Goal: Task Accomplishment & Management: Complete application form

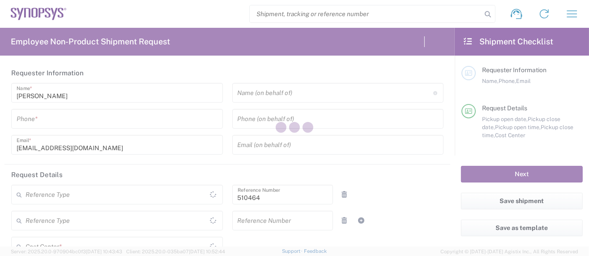
type input "Department"
type input "US01, SG, MSIP2, R&D 510464"
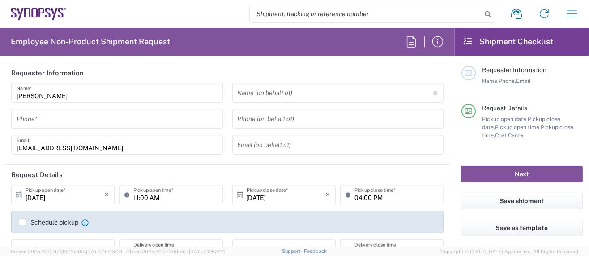
type input "Delivered at Place"
type input "[GEOGRAPHIC_DATA]"
type input "[US_STATE]"
type input "[GEOGRAPHIC_DATA]"
type input "Hillsboro US03"
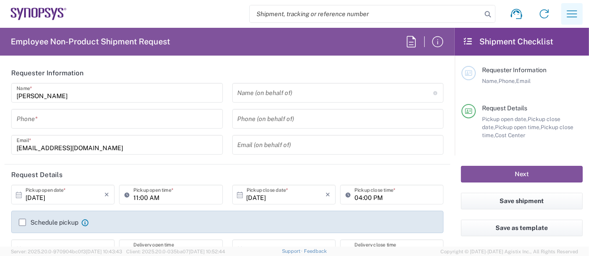
click at [572, 11] on icon "button" at bounding box center [572, 13] width 10 height 7
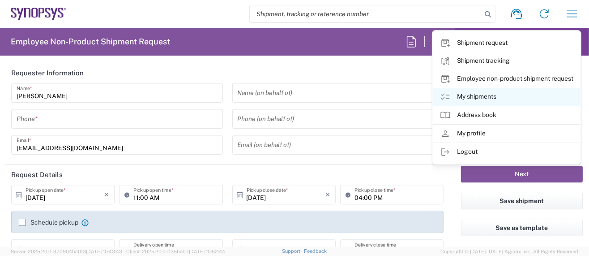
click at [475, 97] on link "My shipments" at bounding box center [507, 97] width 148 height 18
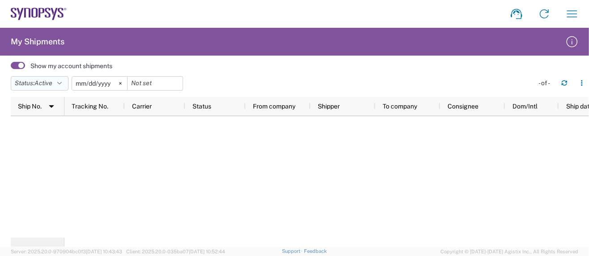
click at [62, 83] on icon "button" at bounding box center [59, 83] width 4 height 6
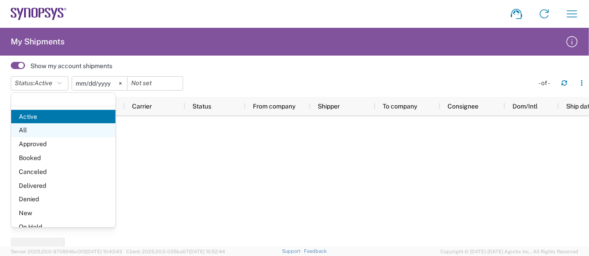
click at [25, 129] on span "All" at bounding box center [63, 130] width 104 height 14
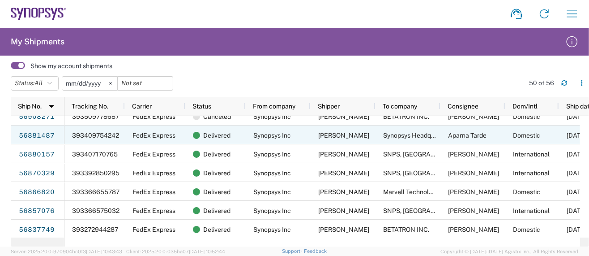
scroll to position [179, 0]
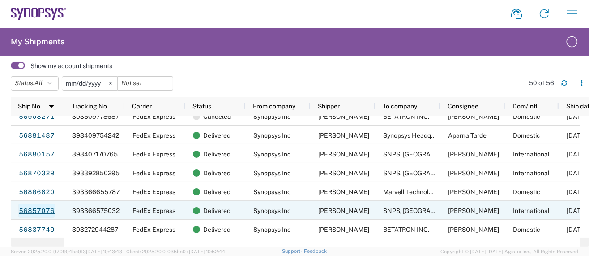
click at [45, 212] on link "56857076" at bounding box center [36, 210] width 37 height 14
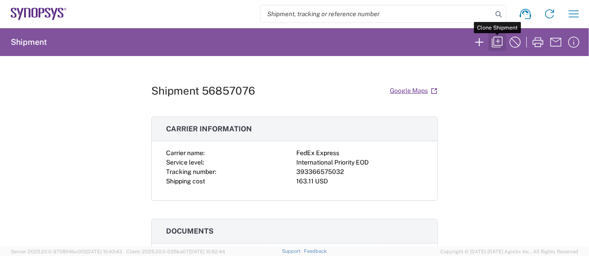
click at [494, 39] on icon "button" at bounding box center [497, 42] width 11 height 11
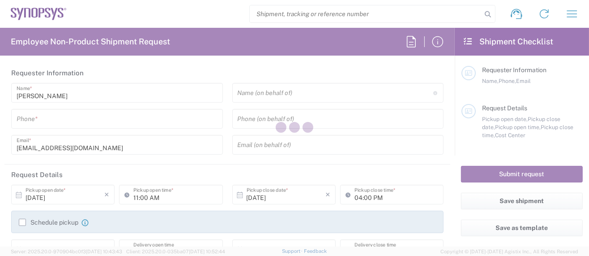
type input "5039399670"
type input "03:37 PM"
type input "04:37 PM"
type input "510464"
type input "X20250918628302"
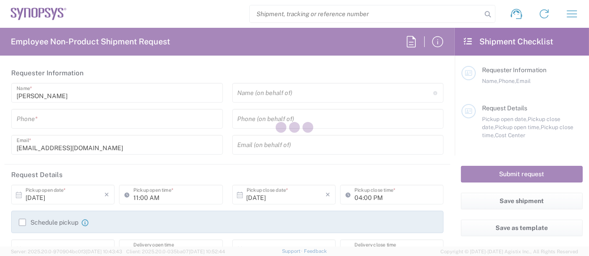
type textarea "shipping@synopsys.com, wing@synopsys.com"
type textarea "Please see attached. -Kaelen"
type input "Hillsboro US03"
type input "Synopsys Inc"
type input "[STREET_ADDRESS][PERSON_NAME]"
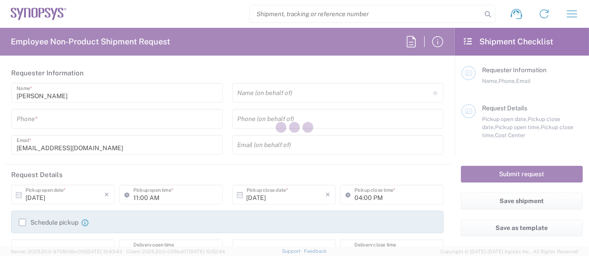
type input "Suite 400"
type input "Hillsboro"
type input "[US_STATE]"
type input "97124"
type input "[PERSON_NAME]"
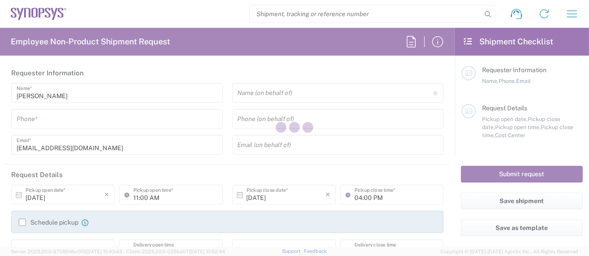
type input "5039399670"
type input "[EMAIL_ADDRESS][DOMAIN_NAME]"
type input "Lisbon PT01"
type input "SNPS, [GEOGRAPHIC_DATA] Unipessoal, Lda."
type input "Lagoas Park Edificio 4"
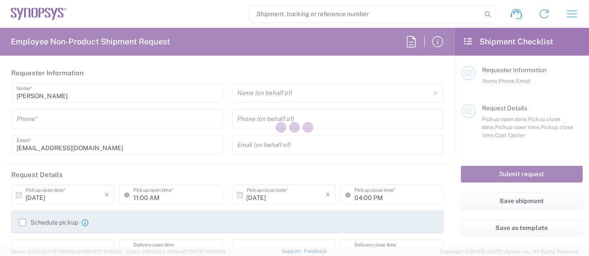
type input "Piso 2"
type input "Porto Salvo"
type input "[GEOGRAPHIC_DATA]"
type input "2740-267"
type input "[PERSON_NAME]"
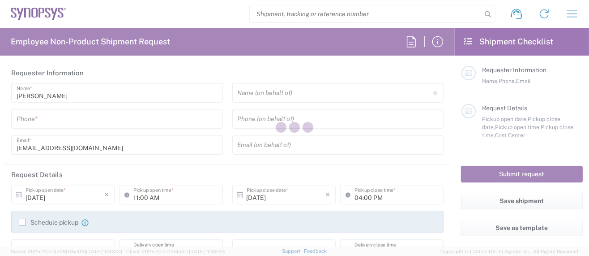
type input "351911999307"
type input "jesteves@synopsys.com"
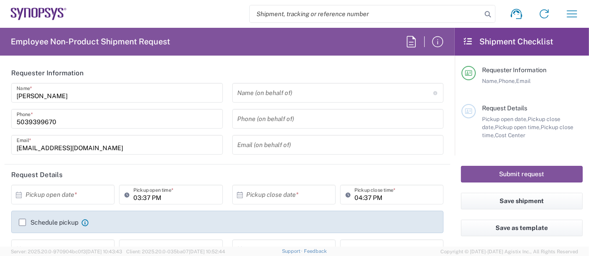
type input "US01, SG, MSIP2, R&D 510464"
type input "Cardboard Box(es)"
type input "[US_STATE]"
click at [64, 192] on input "text" at bounding box center [65, 195] width 79 height 16
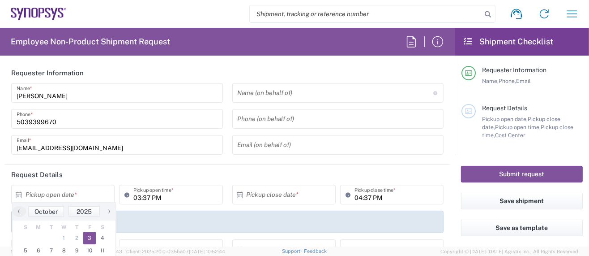
click at [88, 237] on span "3" at bounding box center [89, 238] width 13 height 13
type input "[DATE]"
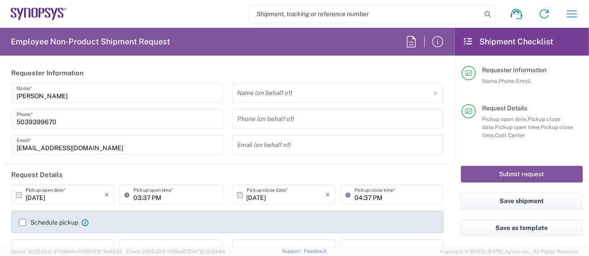
click at [130, 197] on icon at bounding box center [129, 194] width 9 height 14
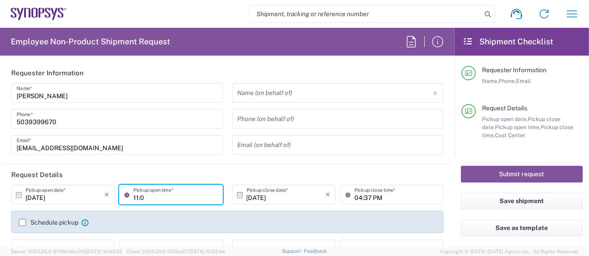
type input "11:0"
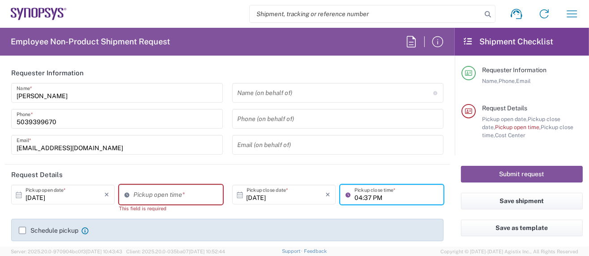
click at [355, 195] on input "04:37 PM" at bounding box center [397, 195] width 84 height 16
click at [379, 197] on input "04:37 PM" at bounding box center [397, 195] width 84 height 16
drag, startPoint x: 379, startPoint y: 197, endPoint x: 344, endPoint y: 194, distance: 35.5
click at [344, 194] on div "04:37 PM Pickup close time *" at bounding box center [391, 195] width 103 height 20
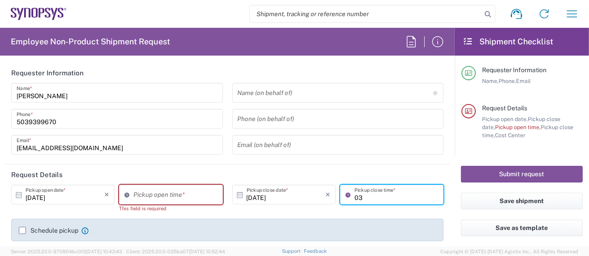
type input "03:00 PM"
click at [168, 193] on input "10:21 AM" at bounding box center [175, 195] width 84 height 16
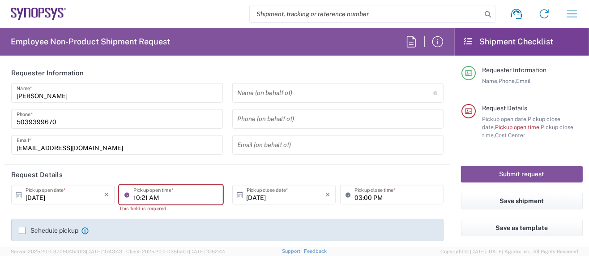
drag, startPoint x: 174, startPoint y: 196, endPoint x: 179, endPoint y: 196, distance: 4.9
click at [174, 196] on input "10:21 AM" at bounding box center [175, 195] width 84 height 16
drag, startPoint x: 140, startPoint y: 196, endPoint x: 145, endPoint y: 196, distance: 4.5
click at [145, 196] on input "10:21 AM" at bounding box center [175, 195] width 84 height 16
type input "10:30 AM"
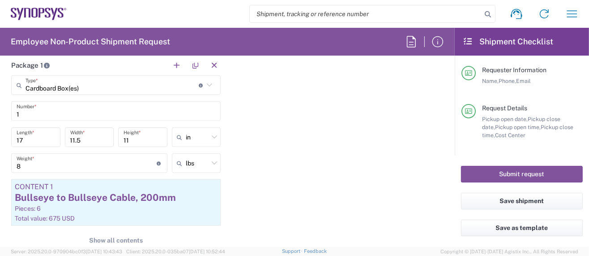
scroll to position [836, 0]
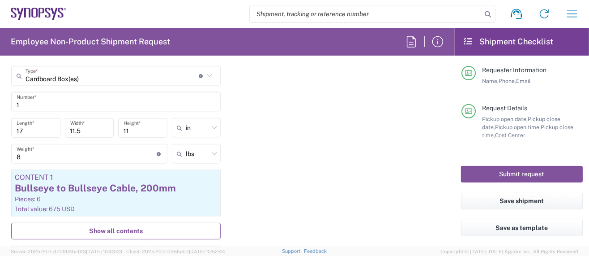
click at [122, 227] on span "Show all contents" at bounding box center [116, 231] width 54 height 9
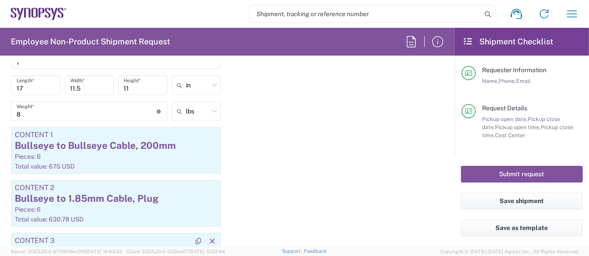
scroll to position [895, 0]
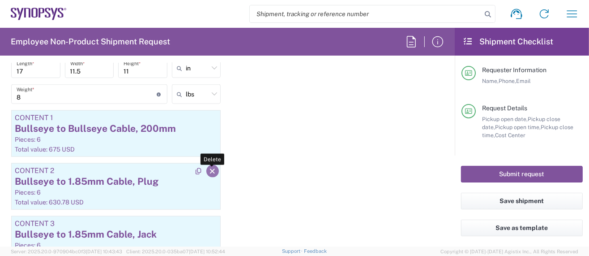
click at [209, 168] on icon "button" at bounding box center [213, 171] width 8 height 6
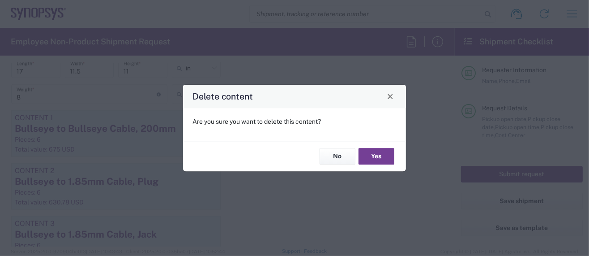
click at [373, 160] on button "Yes" at bounding box center [377, 156] width 36 height 17
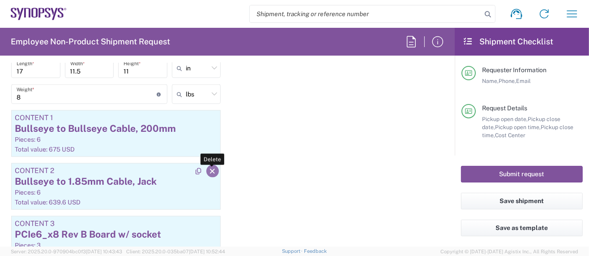
click at [209, 168] on icon "button" at bounding box center [213, 171] width 8 height 6
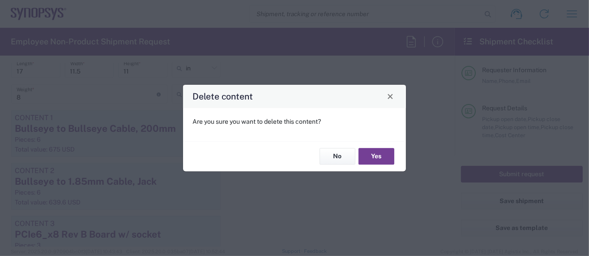
click at [383, 160] on button "Yes" at bounding box center [377, 156] width 36 height 17
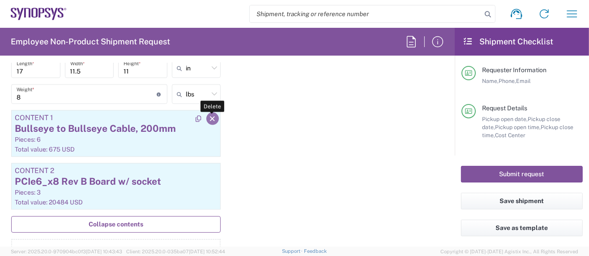
click at [209, 116] on icon "button" at bounding box center [213, 119] width 8 height 6
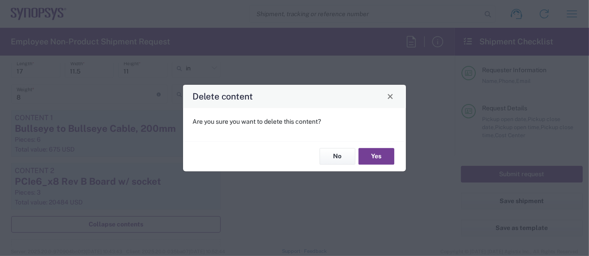
click at [369, 159] on button "Yes" at bounding box center [377, 156] width 36 height 17
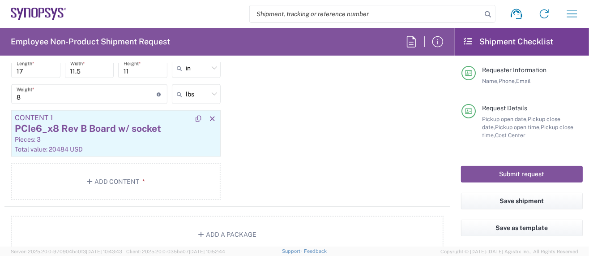
click at [119, 138] on div "Pieces: 3" at bounding box center [116, 139] width 202 height 8
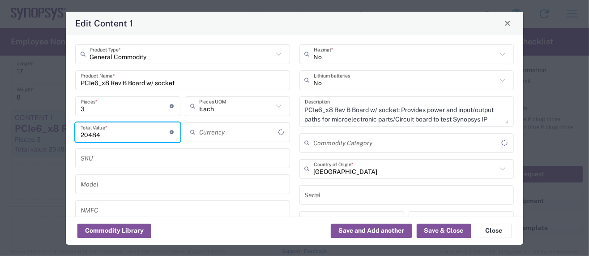
type input "US Dollar"
type input "BIS"
type input "NLR - No License Required"
click at [132, 134] on input "20484" at bounding box center [126, 132] width 90 height 16
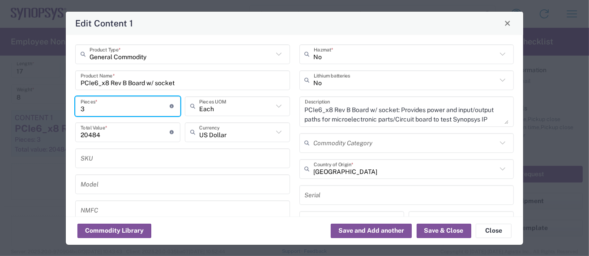
drag, startPoint x: 89, startPoint y: 110, endPoint x: 80, endPoint y: 112, distance: 8.7
click at [78, 110] on div "3 Pieces * Number of pieces inside all the packages" at bounding box center [127, 106] width 105 height 20
type input "1"
type input "6828"
type input "4"
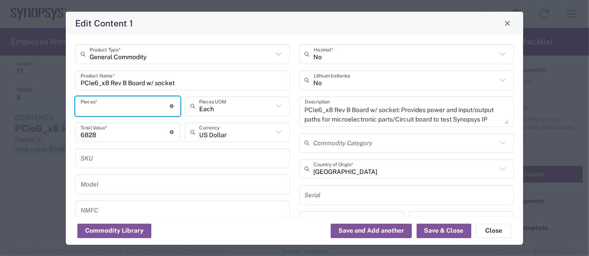
type input "27312"
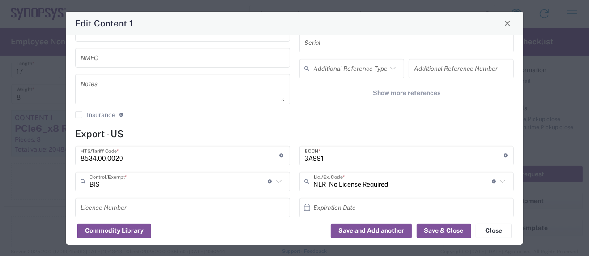
scroll to position [179, 0]
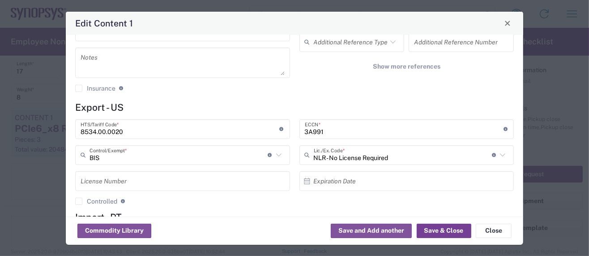
type input "4"
click at [433, 228] on button "Save & Close" at bounding box center [444, 230] width 55 height 14
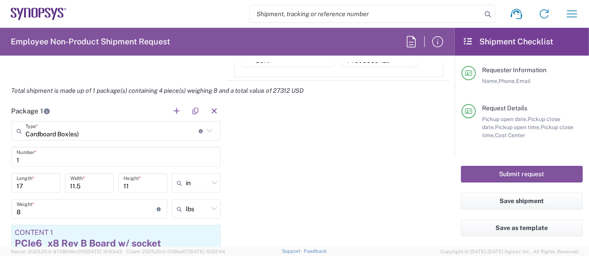
scroll to position [776, 0]
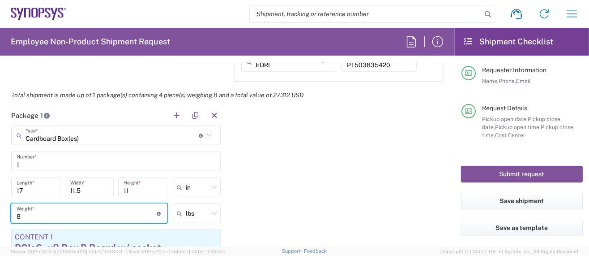
drag, startPoint x: 23, startPoint y: 213, endPoint x: 4, endPoint y: 211, distance: 19.3
click at [3, 211] on form "Requester Information Sarah Wing Name * 5039399670 Phone * wing@synopsys.com Em…" at bounding box center [227, 155] width 455 height 184
type input "6"
click at [26, 187] on input "17" at bounding box center [36, 188] width 39 height 16
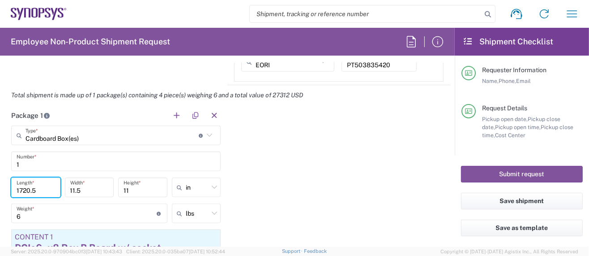
type input "1720.5"
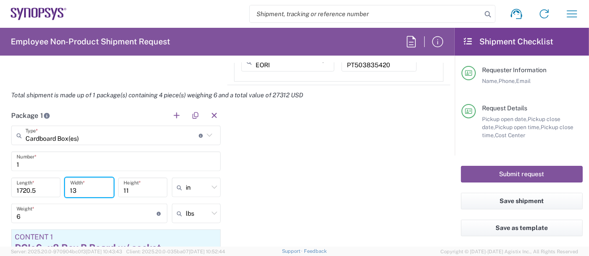
type input "13"
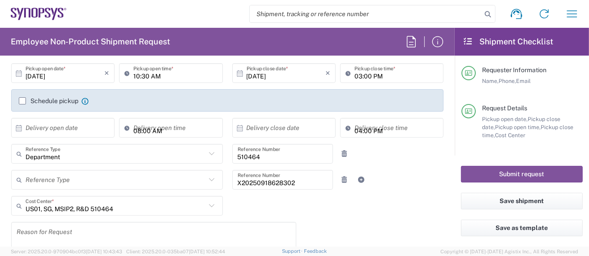
scroll to position [0, 0]
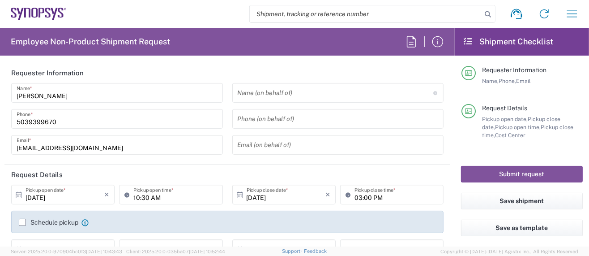
type input "10"
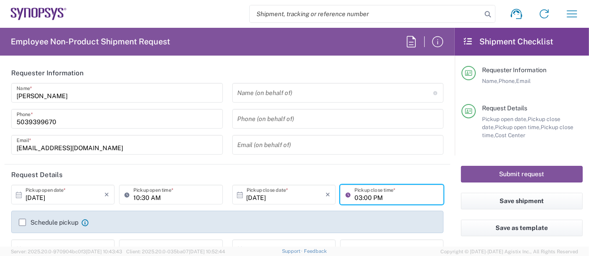
click at [392, 195] on input "03:00 PM" at bounding box center [397, 195] width 84 height 16
click at [400, 192] on input "03:00 PM" at bounding box center [397, 195] width 84 height 16
drag, startPoint x: 355, startPoint y: 196, endPoint x: 348, endPoint y: 197, distance: 7.2
click at [355, 197] on input "03:00 PM" at bounding box center [397, 195] width 84 height 16
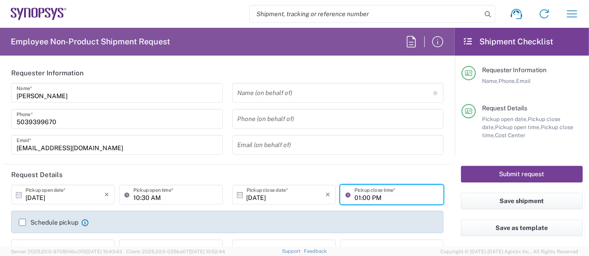
type input "01:00 PM"
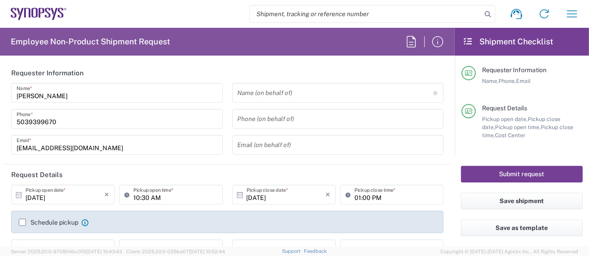
click at [480, 171] on button "Submit request" at bounding box center [522, 174] width 122 height 17
click at [507, 171] on button "Submit request" at bounding box center [522, 174] width 122 height 17
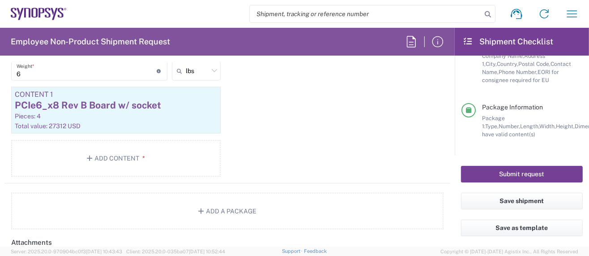
scroll to position [836, 0]
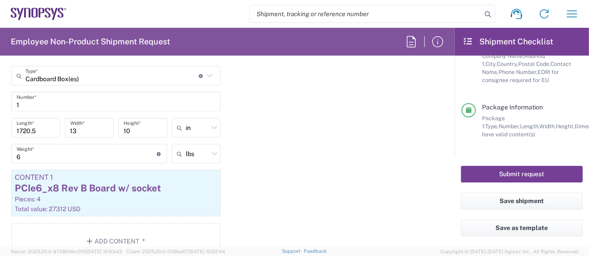
click at [493, 173] on button "Submit request" at bounding box center [522, 174] width 122 height 17
click at [522, 175] on button "Submit request" at bounding box center [522, 174] width 122 height 17
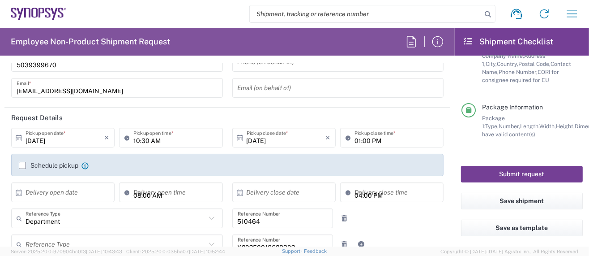
scroll to position [0, 0]
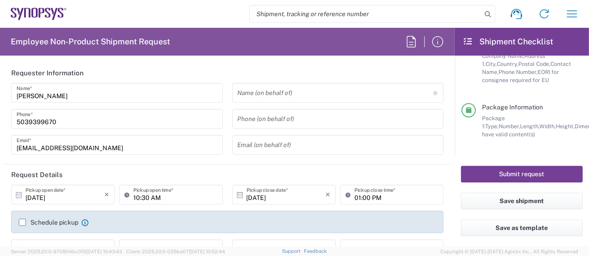
click at [518, 173] on button "Submit request" at bounding box center [522, 174] width 122 height 17
click at [513, 176] on button "Submit request" at bounding box center [522, 174] width 122 height 17
click at [512, 176] on button "Submit request" at bounding box center [522, 174] width 122 height 17
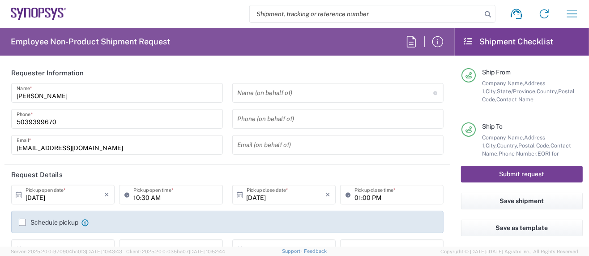
scroll to position [172, 0]
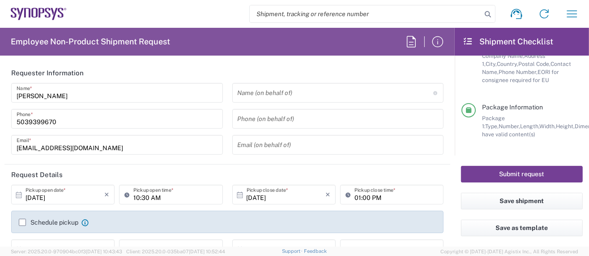
click at [506, 175] on button "Submit request" at bounding box center [522, 174] width 122 height 17
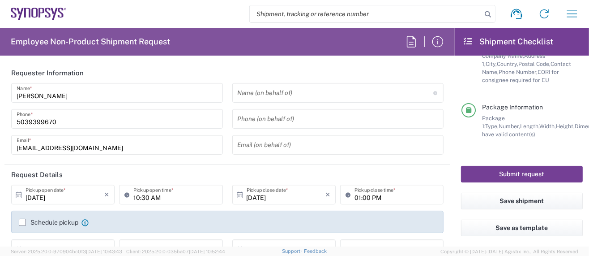
click at [507, 175] on button "Submit request" at bounding box center [522, 174] width 122 height 17
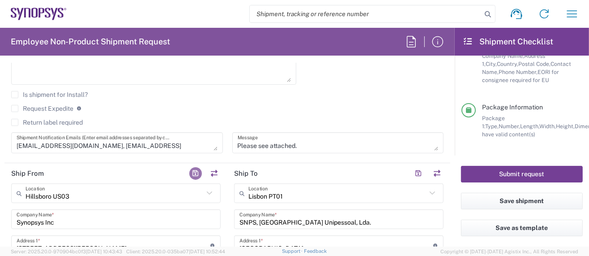
scroll to position [0, 0]
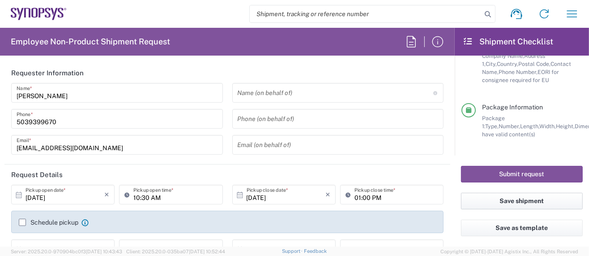
click at [487, 206] on button "Save shipment" at bounding box center [522, 201] width 122 height 17
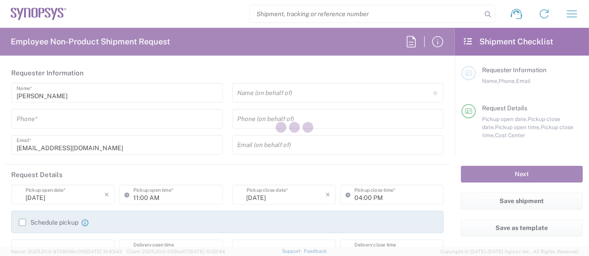
type input "[US_STATE]"
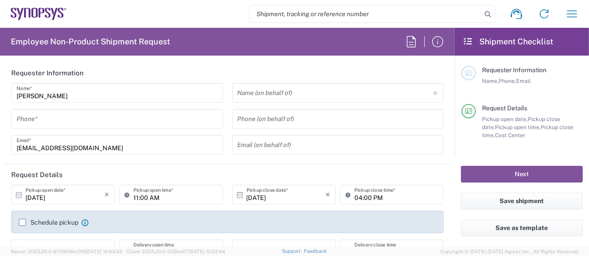
type input "US01, SG, MSIP2, R&D 510464"
type input "Delivered at Place"
type input "Department"
type input "[GEOGRAPHIC_DATA]"
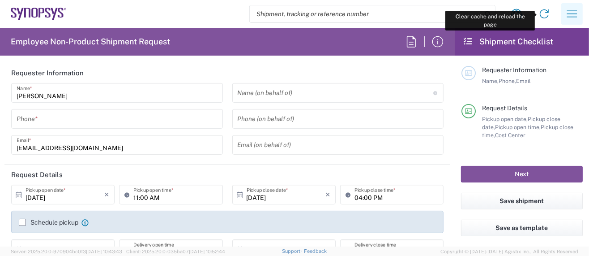
type input "Hillsboro US03"
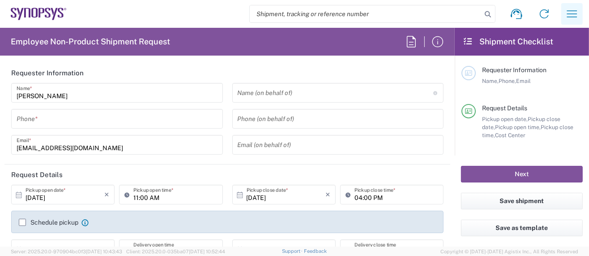
click at [576, 11] on icon "button" at bounding box center [572, 13] width 10 height 7
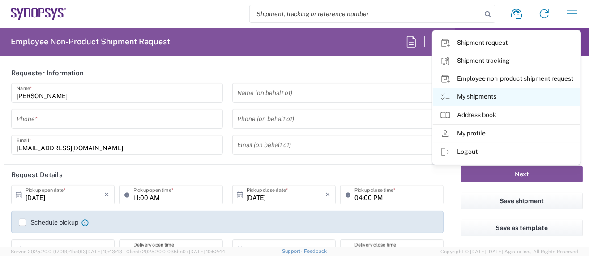
click at [473, 99] on link "My shipments" at bounding box center [507, 97] width 148 height 18
